Goal: Information Seeking & Learning: Get advice/opinions

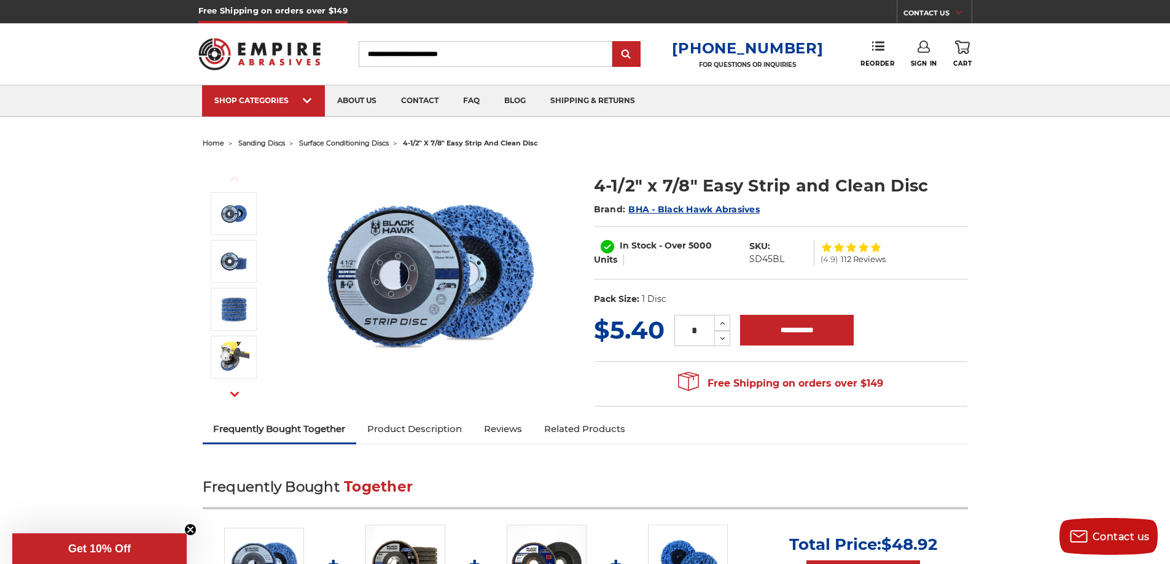
click at [851, 255] on span "112 Reviews" at bounding box center [862, 259] width 45 height 8
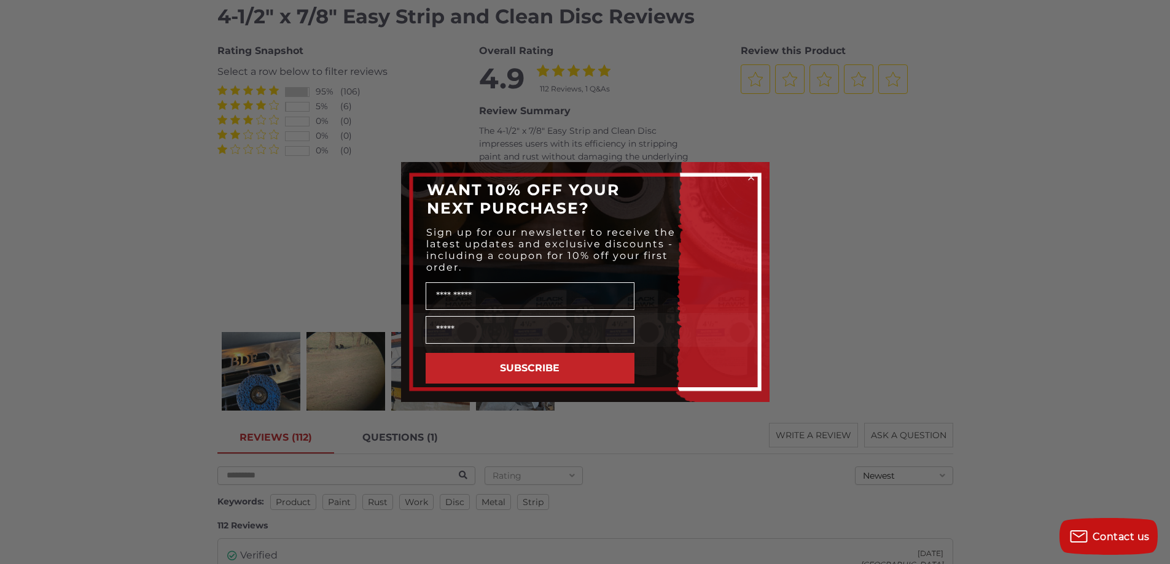
scroll to position [1720, 0]
click at [554, 299] on input "Name" at bounding box center [529, 296] width 209 height 28
type input "*****"
type input "**********"
click at [532, 368] on button "SUBSCRIBE" at bounding box center [529, 368] width 209 height 31
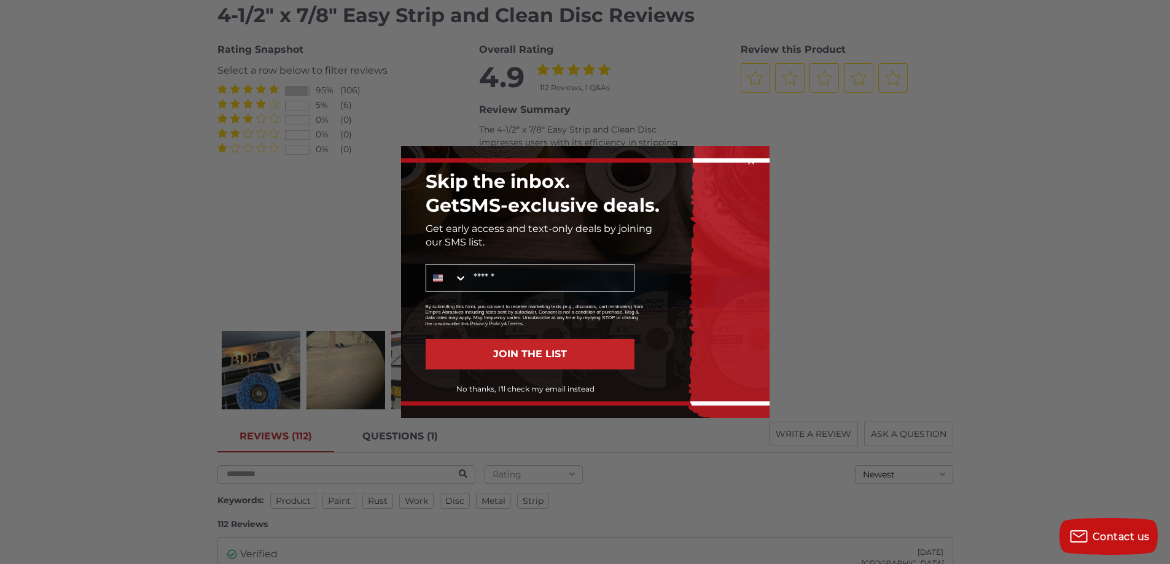
click at [532, 385] on button "No thanks, I'll check my email instead" at bounding box center [525, 389] width 217 height 21
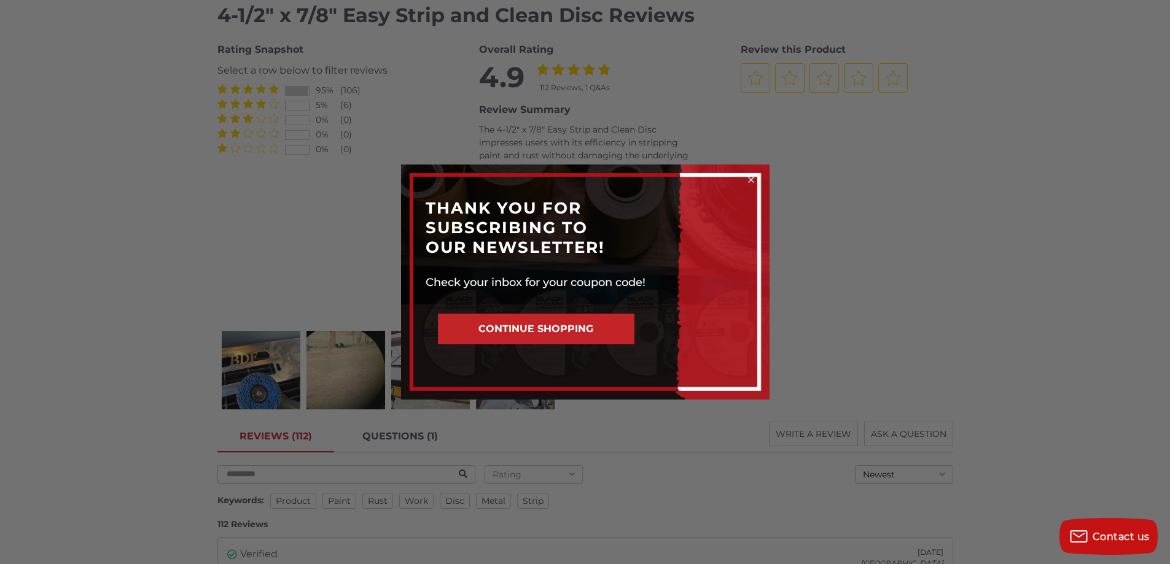
click at [592, 325] on button "CONTINUE SHOPPING" at bounding box center [536, 329] width 196 height 31
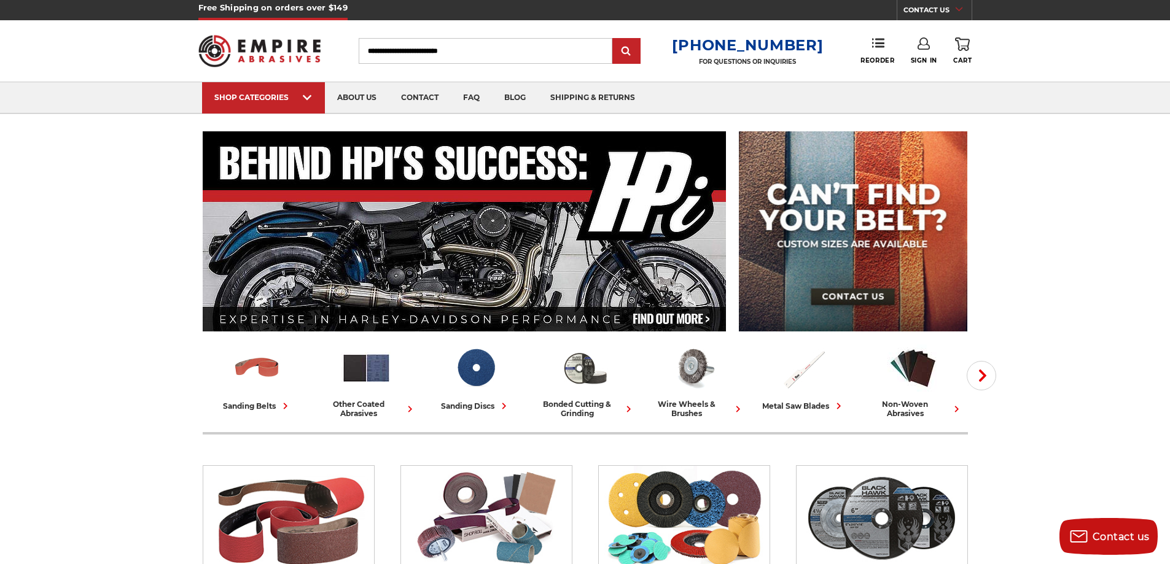
scroll to position [61, 0]
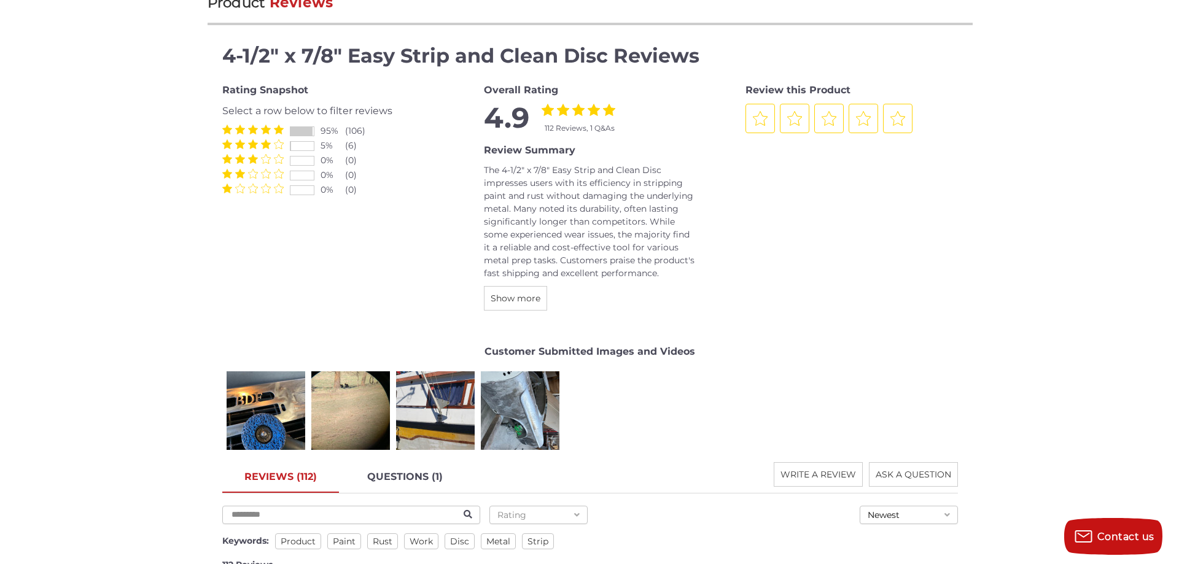
scroll to position [1678, 0]
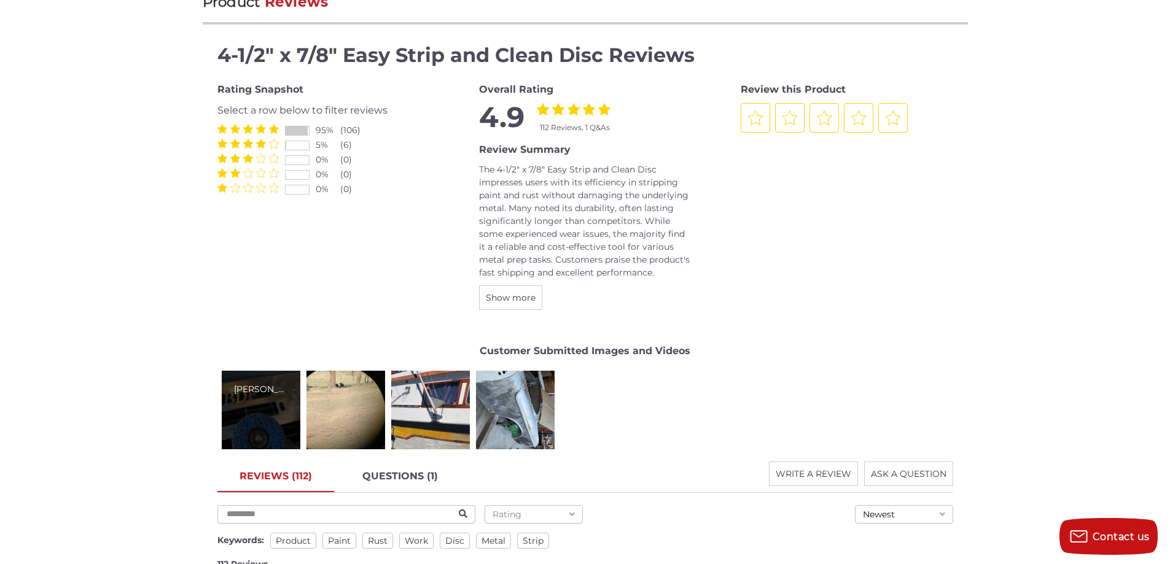
click at [255, 425] on div "[PERSON_NAME]" at bounding box center [261, 410] width 79 height 79
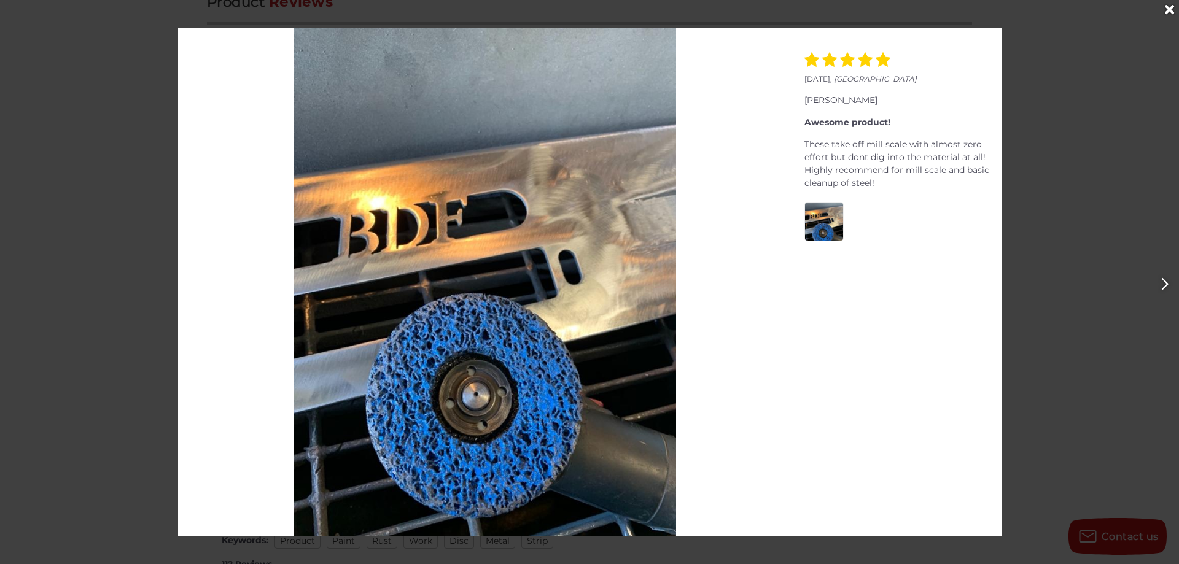
click at [1069, 345] on div "[DATE] , [GEOGRAPHIC_DATA] [PERSON_NAME] Awesome product! These take off mill s…" at bounding box center [589, 282] width 1179 height 509
click at [1163, 12] on div "Close" at bounding box center [1169, 10] width 20 height 20
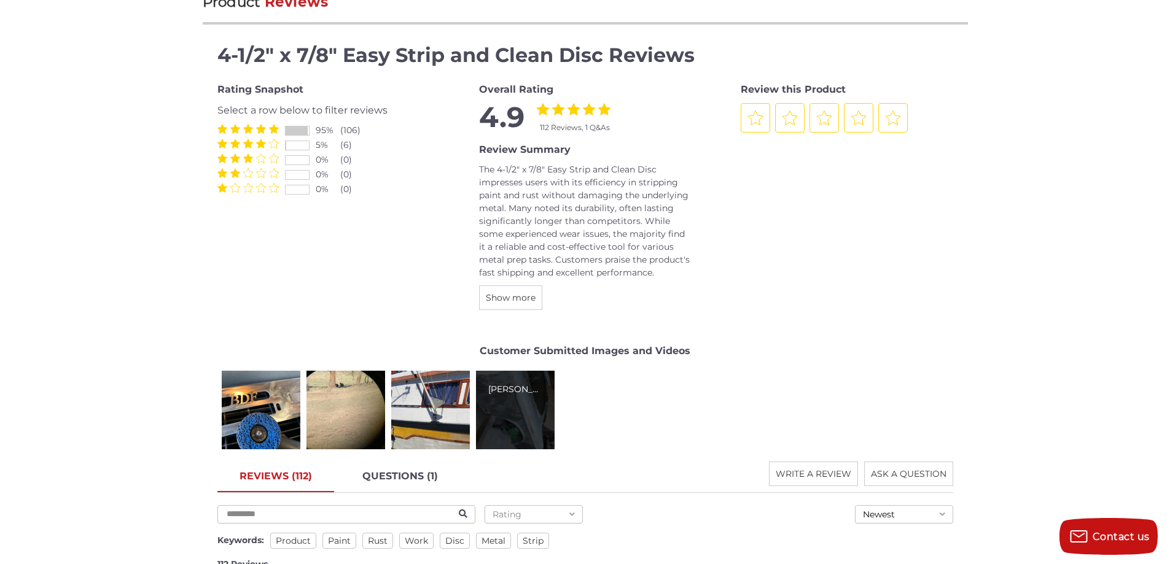
click at [511, 398] on div "[PERSON_NAME]" at bounding box center [515, 410] width 79 height 79
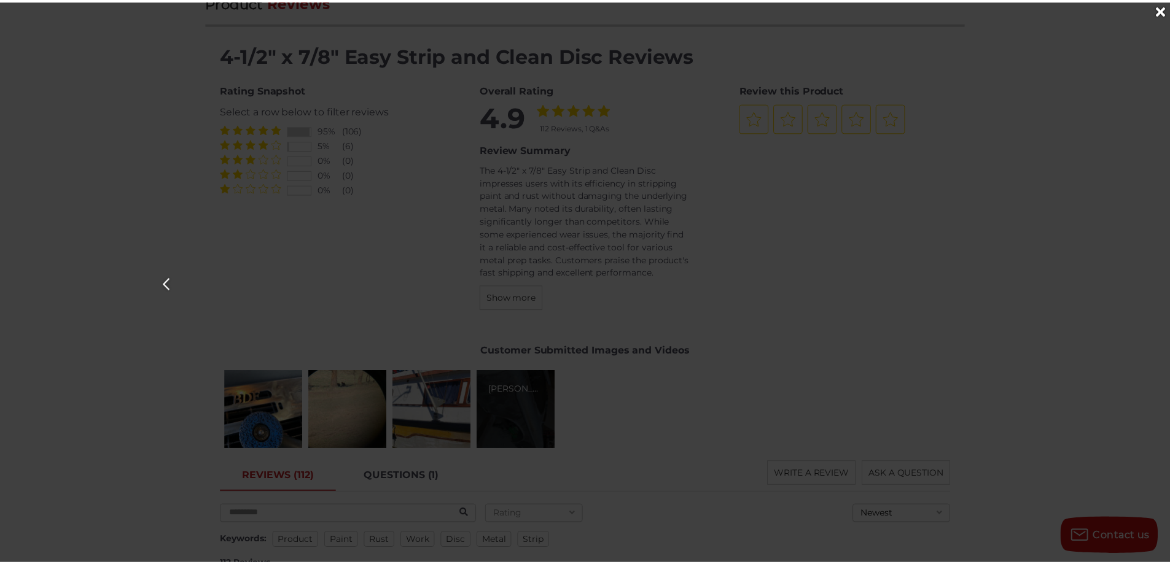
scroll to position [0, 3536]
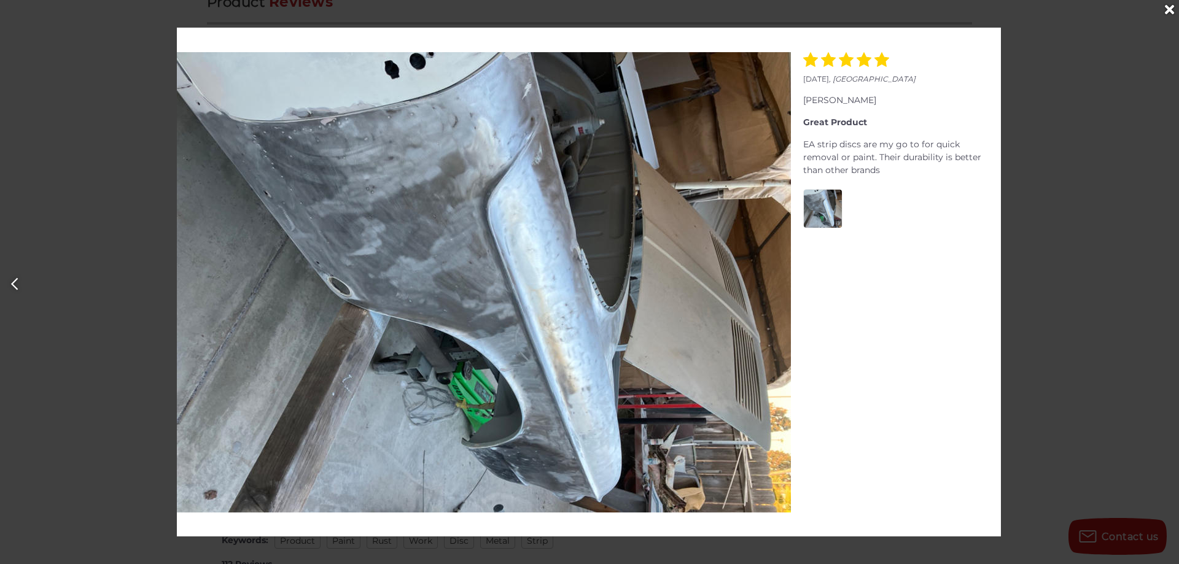
click at [1053, 382] on div "[DATE] , [GEOGRAPHIC_DATA] [PERSON_NAME] Awesome product! These take off mill s…" at bounding box center [589, 282] width 1179 height 509
click at [1169, 9] on div "Close" at bounding box center [1169, 10] width 20 height 20
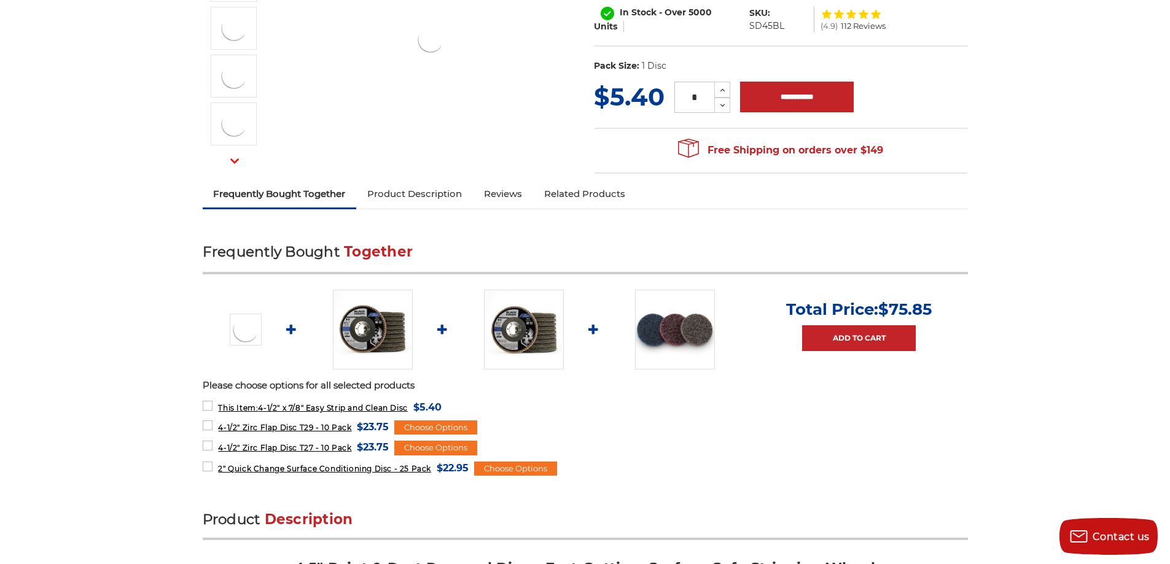
scroll to position [0, 0]
